Goal: Contribute content: Contribute content

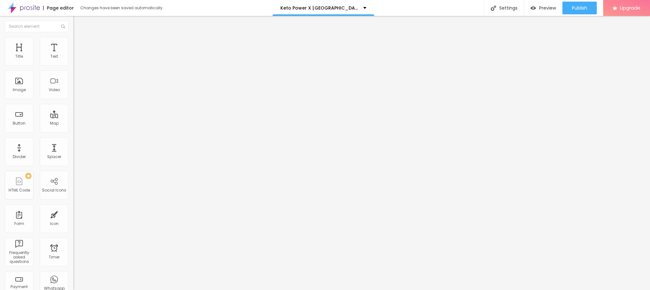
click at [73, 55] on span "Add image" at bounding box center [86, 51] width 26 height 5
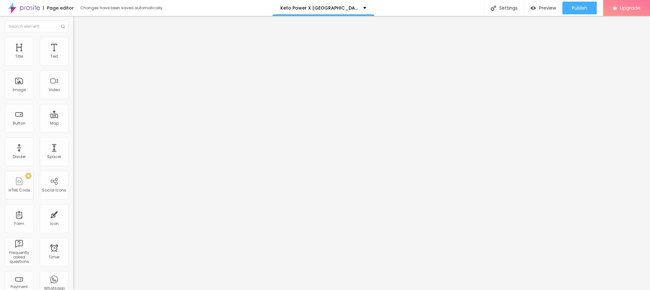
drag, startPoint x: 34, startPoint y: 169, endPoint x: 0, endPoint y: 169, distance: 33.8
click at [73, 146] on div "Change image Image description (Alt) Align Aspect Ratio Original Cinema 16:9 De…" at bounding box center [109, 98] width 73 height 96
type input "https://"
click at [73, 37] on img at bounding box center [76, 40] width 6 height 6
type input "95"
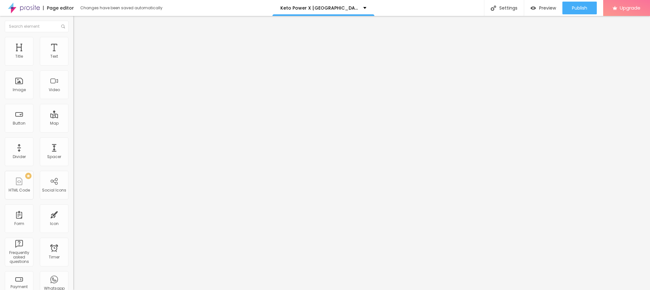
type input "95"
type input "90"
type input "85"
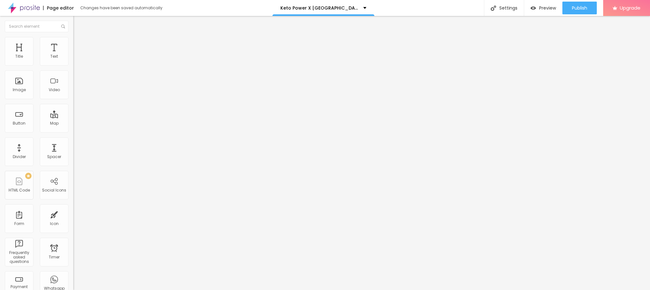
type input "80"
type input "75"
type input "70"
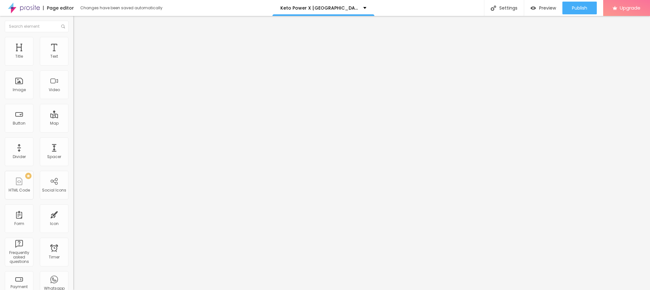
type input "70"
type input "65"
type input "60"
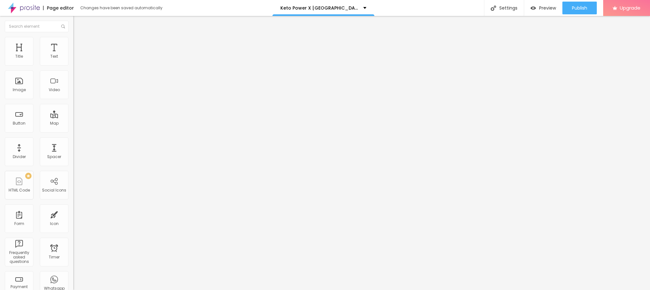
type input "55"
type input "50"
type input "45"
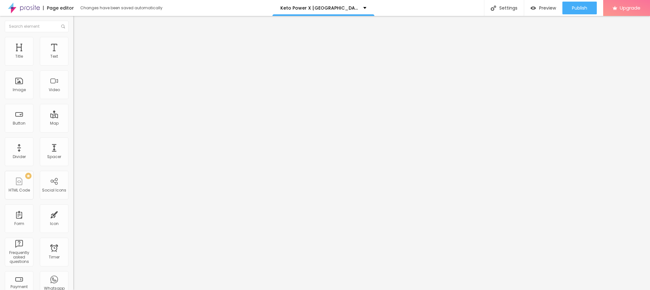
drag, startPoint x: 65, startPoint y: 72, endPoint x: 31, endPoint y: 69, distance: 34.5
type input "45"
click at [73, 65] on input "range" at bounding box center [93, 62] width 41 height 5
drag, startPoint x: 15, startPoint y: 35, endPoint x: 16, endPoint y: 52, distance: 16.6
click at [73, 36] on img at bounding box center [76, 34] width 6 height 6
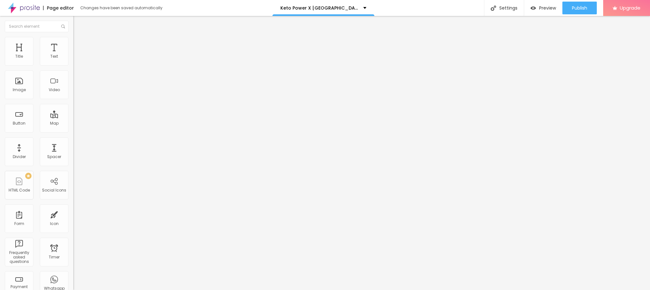
drag, startPoint x: 32, startPoint y: 172, endPoint x: 0, endPoint y: 179, distance: 32.2
click at [73, 146] on div "Change image Image description (Alt) Align Aspect Ratio Original Cinema 16:9 De…" at bounding box center [109, 98] width 73 height 96
paste input "[URL][DOMAIN_NAME]"
type input "[URL][DOMAIN_NAME]"
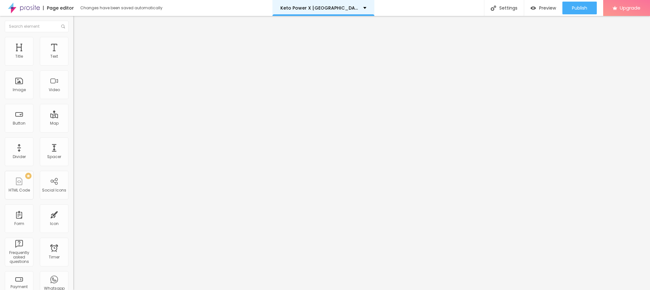
scroll to position [0, 0]
click at [73, 64] on input "text" at bounding box center [111, 61] width 76 height 6
paste input "Keto Power X [GEOGRAPHIC_DATA]"
type input "Keto Power X [GEOGRAPHIC_DATA]"
click at [78, 21] on div "Edit Image" at bounding box center [94, 23] width 33 height 5
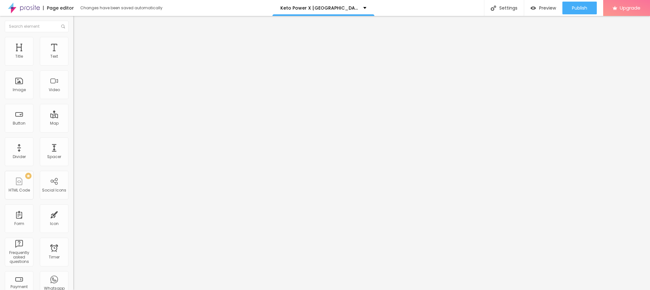
drag, startPoint x: 27, startPoint y: 70, endPoint x: 0, endPoint y: 71, distance: 26.8
click at [73, 71] on div "Text Click me Align Size Default Small Default Big Link URL https:// Open in ne…" at bounding box center [109, 96] width 73 height 93
paste input "😍👇NU WINKELEN😍👇"
type input "😍👇NU WINKELEN😍👇"
drag, startPoint x: 18, startPoint y: 132, endPoint x: 0, endPoint y: 134, distance: 18.2
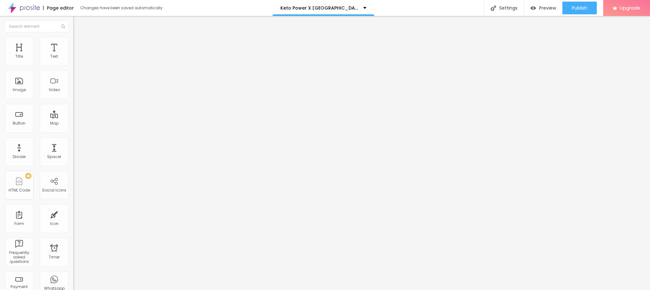
click at [73, 134] on div "Text 😍👇NU WINKELEN😍👇 Align Size Default Small Default Big Link URL https:// Ope…" at bounding box center [109, 96] width 73 height 93
click at [73, 99] on span "Default" at bounding box center [80, 97] width 14 height 5
click at [73, 104] on span "Small" at bounding box center [78, 101] width 11 height 5
drag, startPoint x: 26, startPoint y: 161, endPoint x: 0, endPoint y: 158, distance: 26.0
click at [73, 142] on div "Text 😍👇NU WINKELEN😍👇 Align Size Small Small Default Big Link URL https:// Open …" at bounding box center [109, 96] width 73 height 93
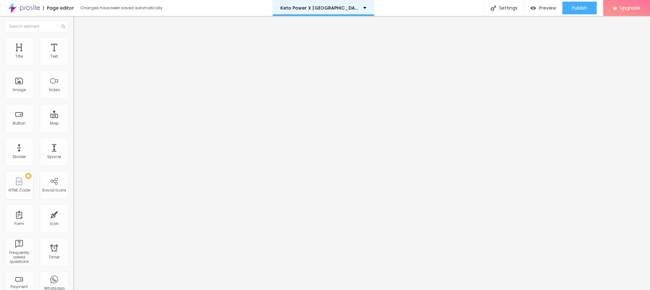
paste input "[URL][DOMAIN_NAME]"
type input "[URL][DOMAIN_NAME]"
click at [76, 92] on icon "button" at bounding box center [77, 90] width 3 height 3
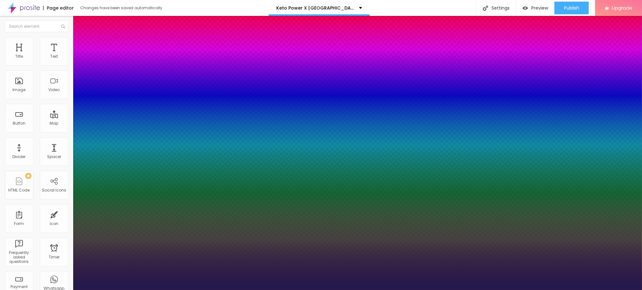
type input "1"
type input "14"
type input "1"
type input "15"
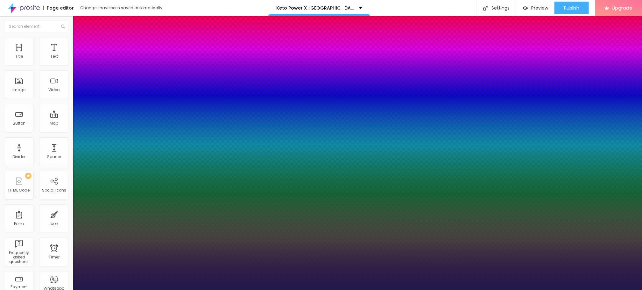
type input "15"
type input "1"
type input "16"
type input "1"
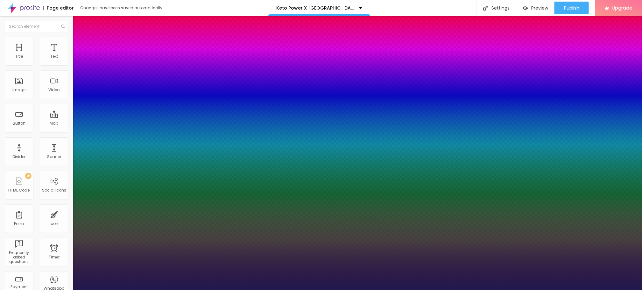
type input "18"
type input "1"
type input "19"
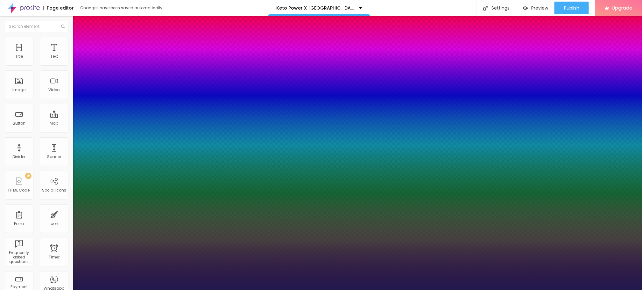
type input "1"
type input "20"
type input "1"
type input "21"
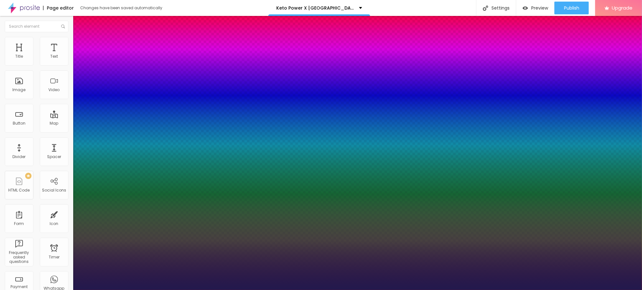
type input "21"
type input "1"
type input "24"
type input "1"
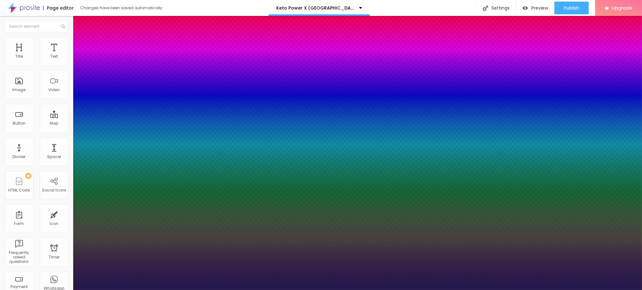
type input "26"
type input "1"
type input "27"
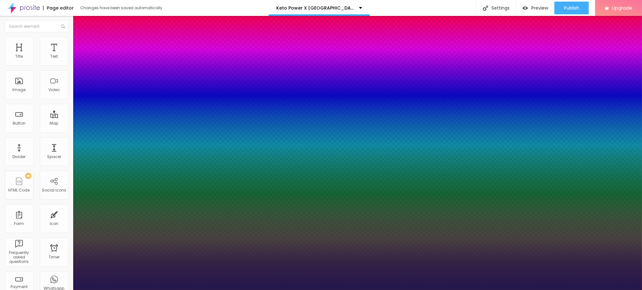
type input "1"
type input "28"
type input "1"
type input "29"
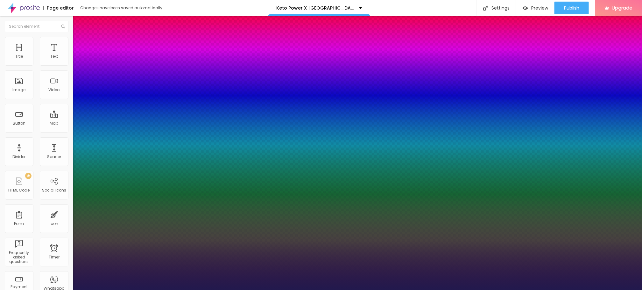
type input "29"
type input "1"
type input "30"
type input "1"
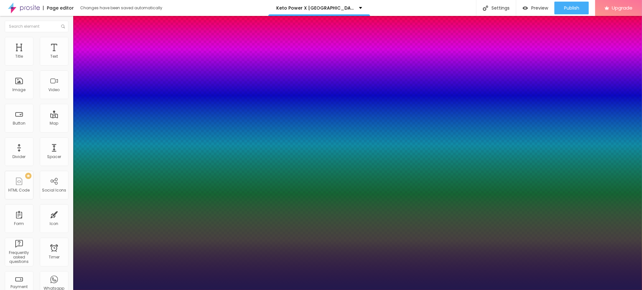
type input "31"
type input "1"
type input "33"
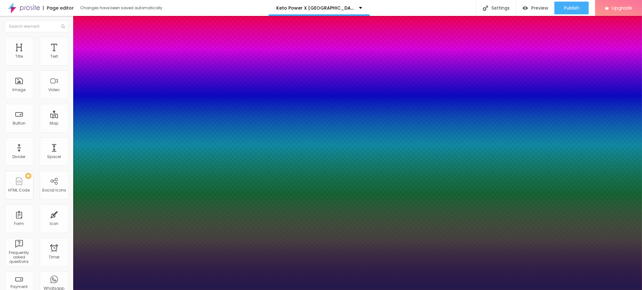
type input "1"
type input "34"
type input "1"
type input "37"
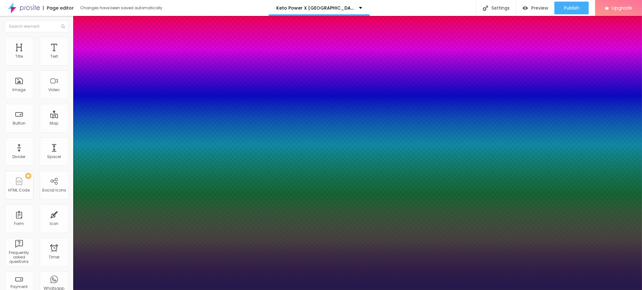
type input "37"
type input "1"
drag, startPoint x: 85, startPoint y: 179, endPoint x: 96, endPoint y: 180, distance: 11.2
type input "37"
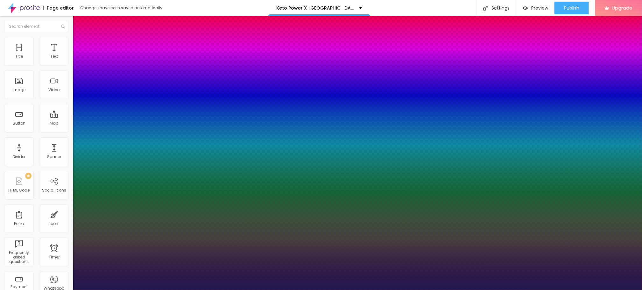
type input "1"
click at [310, 289] on div at bounding box center [321, 290] width 642 height 0
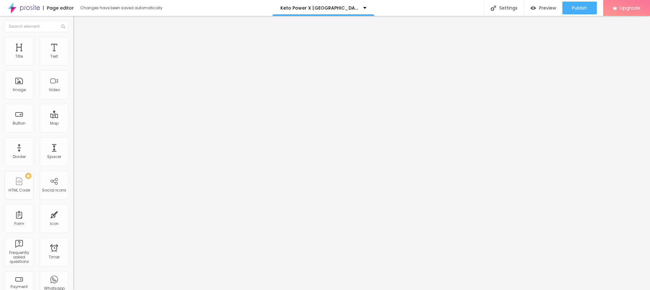
click at [73, 61] on button "button" at bounding box center [77, 57] width 9 height 7
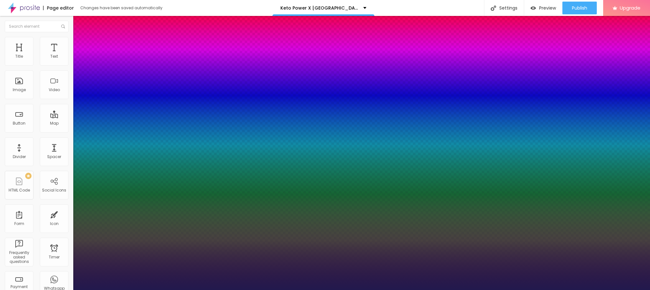
type input "1"
type input "15"
type input "1"
type input "16"
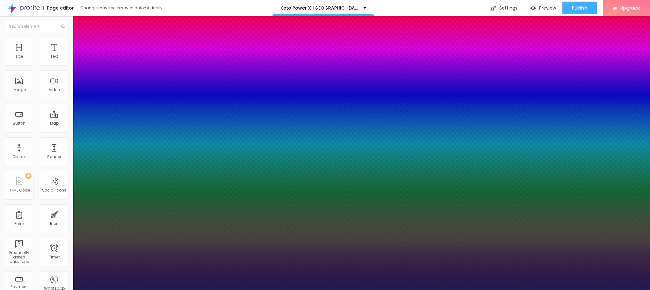
type input "16"
type input "1"
type input "17"
type input "1"
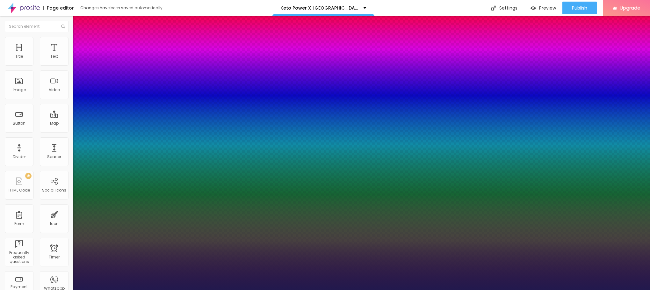
type input "18"
type input "1"
type input "20"
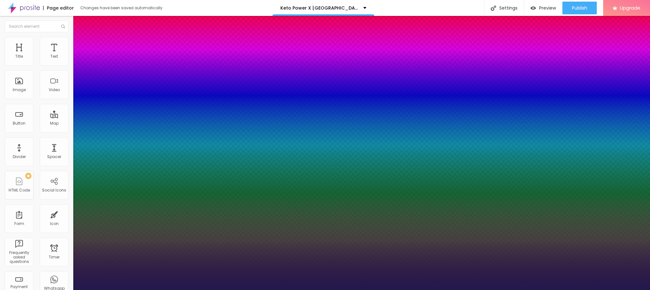
type input "1"
type input "21"
type input "1"
drag, startPoint x: 85, startPoint y: 107, endPoint x: 89, endPoint y: 107, distance: 3.5
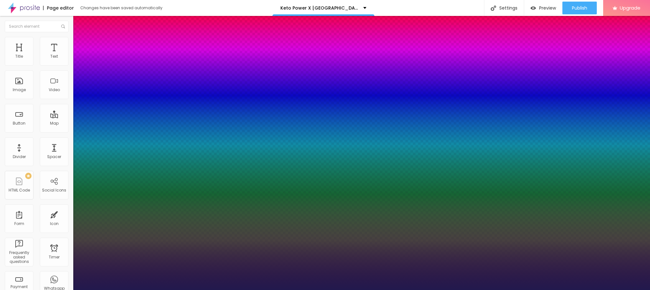
type input "21"
type input "1"
click at [218, 289] on div at bounding box center [325, 290] width 650 height 0
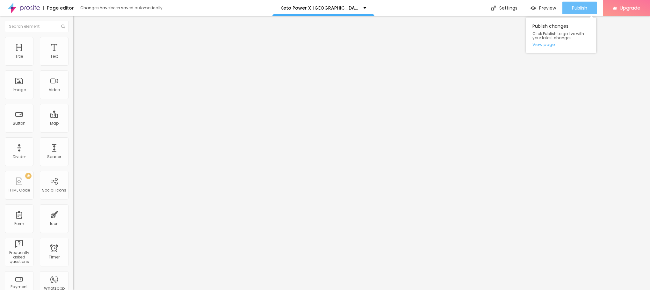
click at [587, 3] on div "Publish" at bounding box center [579, 8] width 15 height 13
click at [549, 46] on link "View page" at bounding box center [560, 44] width 57 height 4
